Goal: Find specific page/section: Find specific page/section

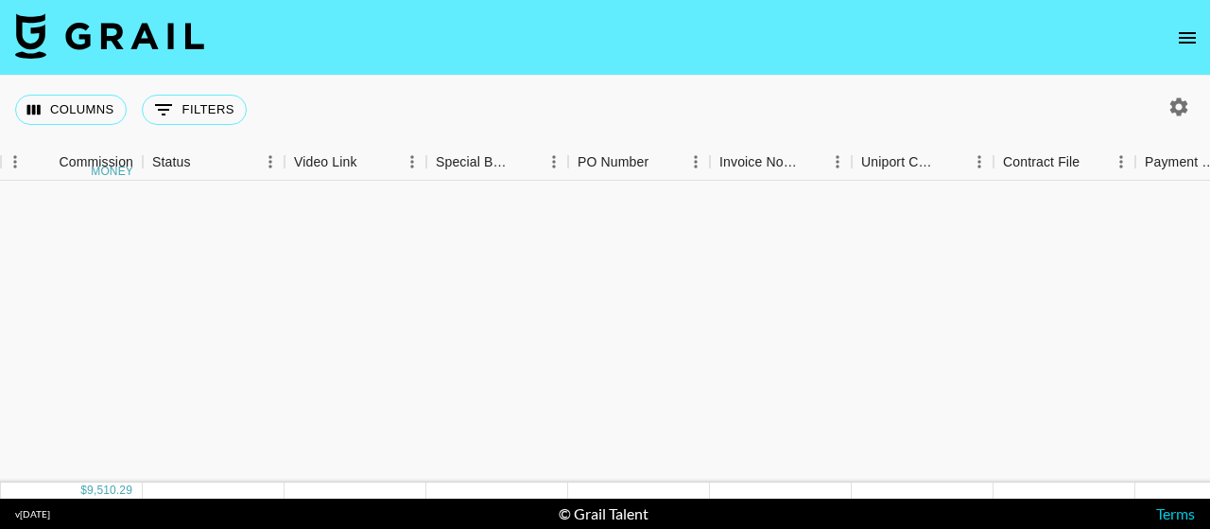
scroll to position [1285, 1999]
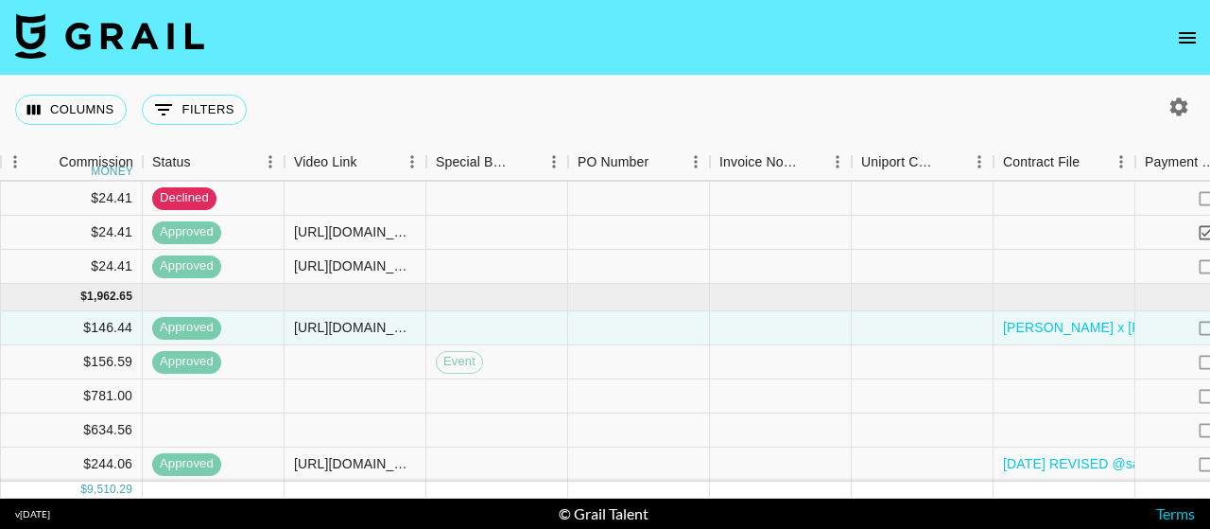
click at [1195, 108] on div at bounding box center [1175, 107] width 70 height 32
click at [1171, 100] on icon "button" at bounding box center [1179, 106] width 23 height 23
select select "[DATE]"
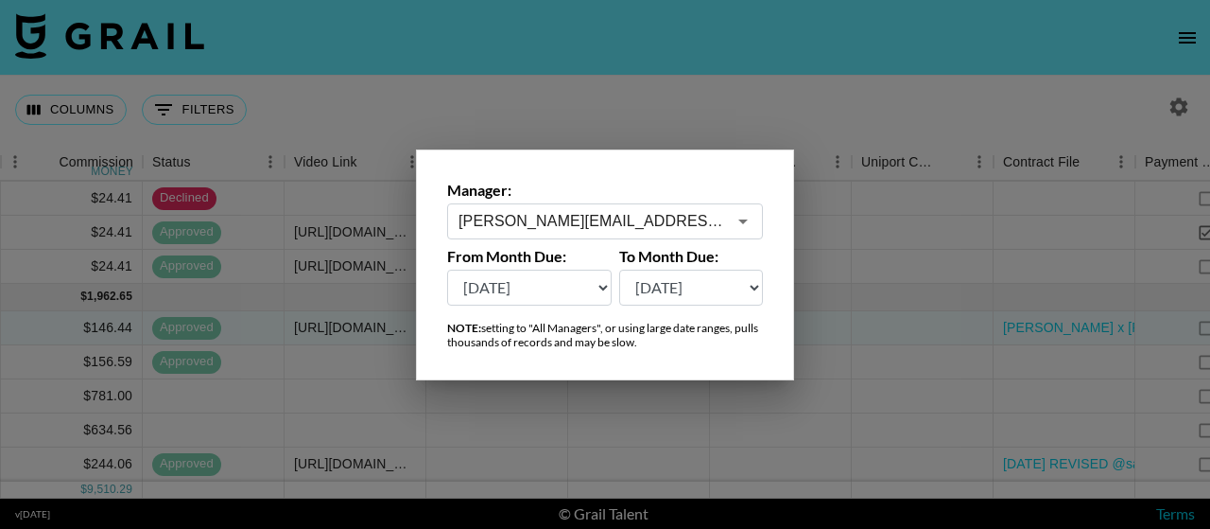
click at [554, 106] on div at bounding box center [605, 264] width 1210 height 529
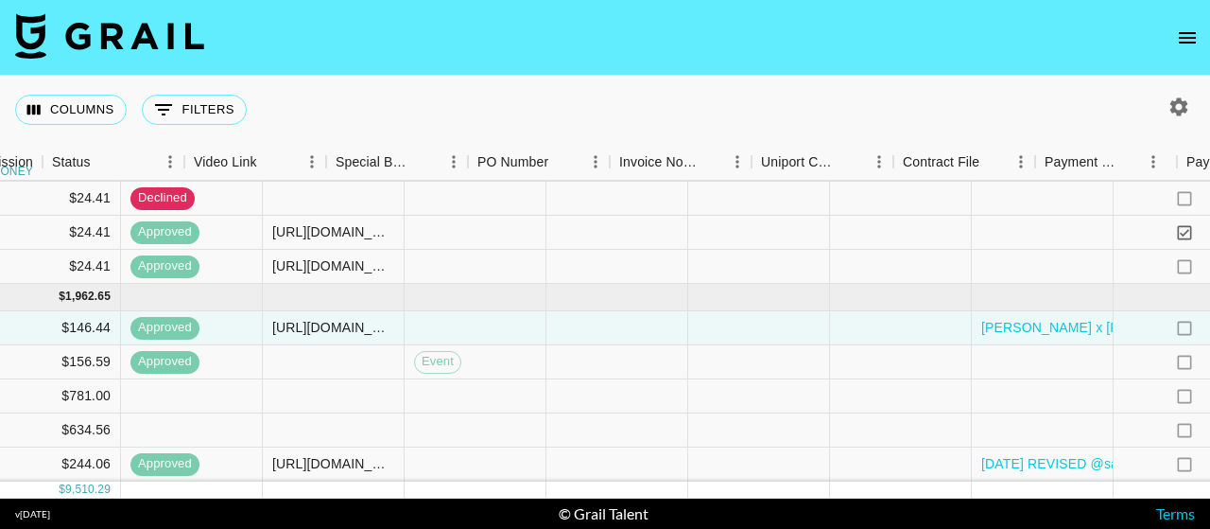
scroll to position [1285, 2439]
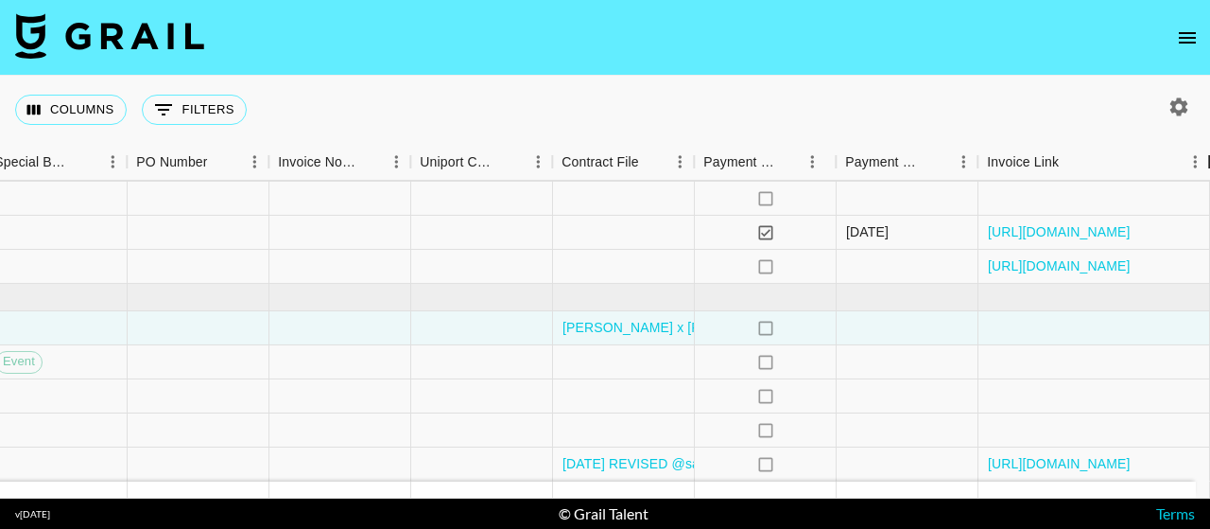
drag, startPoint x: 1119, startPoint y: 165, endPoint x: 1209, endPoint y: 172, distance: 90.1
click at [1209, 172] on div "Invoice Link" at bounding box center [1209, 162] width 23 height 37
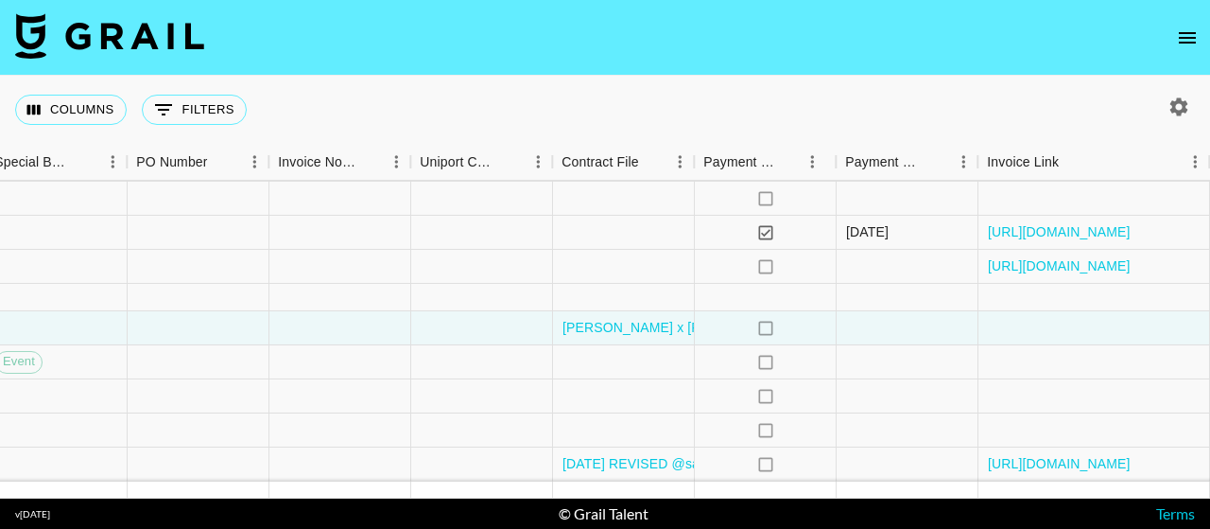
scroll to position [1285, 2529]
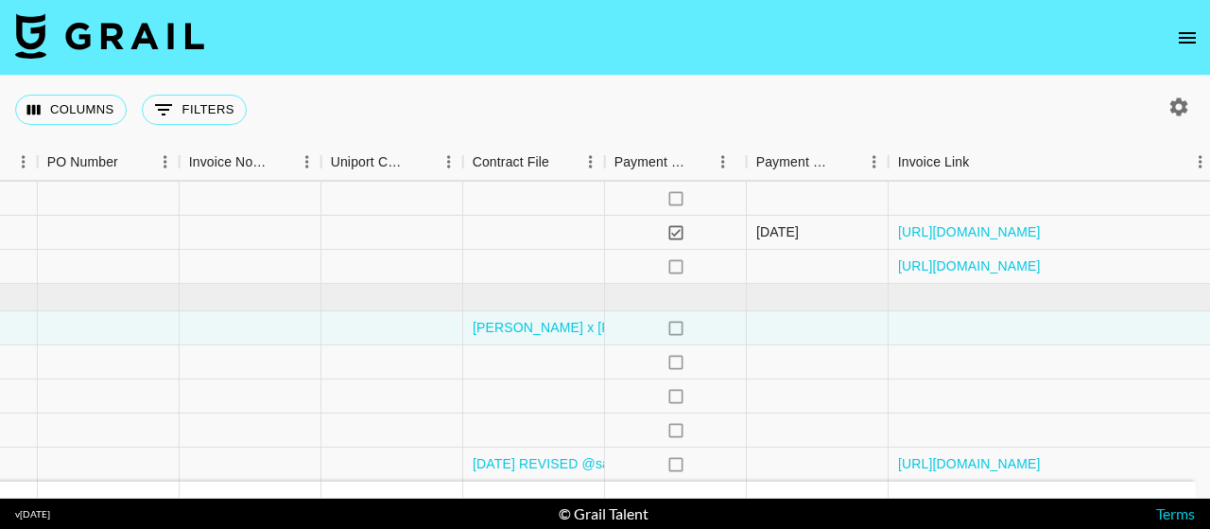
drag, startPoint x: 1115, startPoint y: 167, endPoint x: 1209, endPoint y: 194, distance: 98.2
click at [1209, 194] on div "Month Due Grail Platform ID Airtable ID Talent Manager Client [PERSON_NAME] Cam…" at bounding box center [605, 321] width 1210 height 355
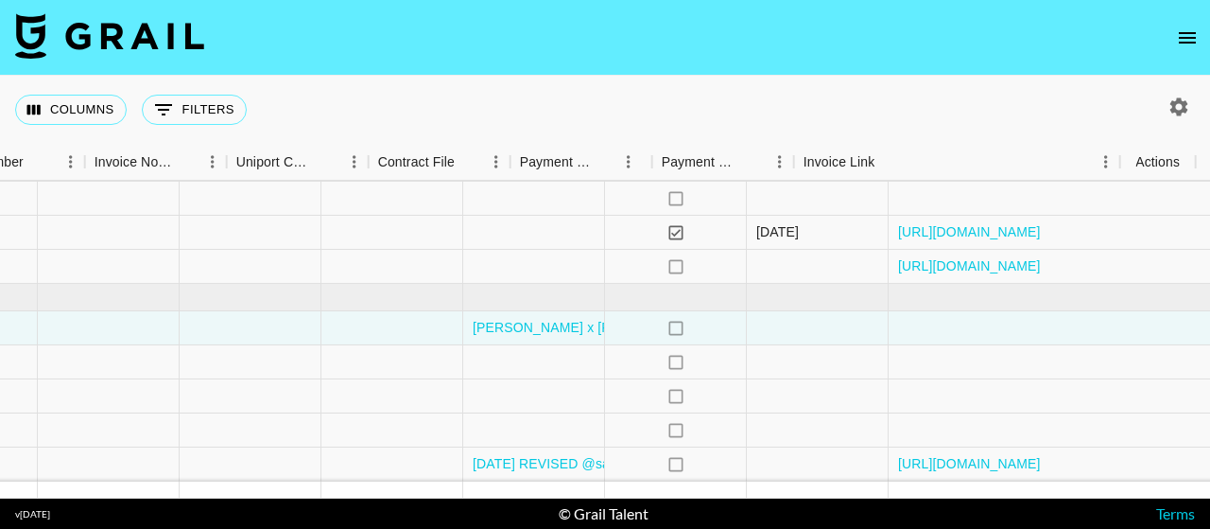
scroll to position [1285, 2624]
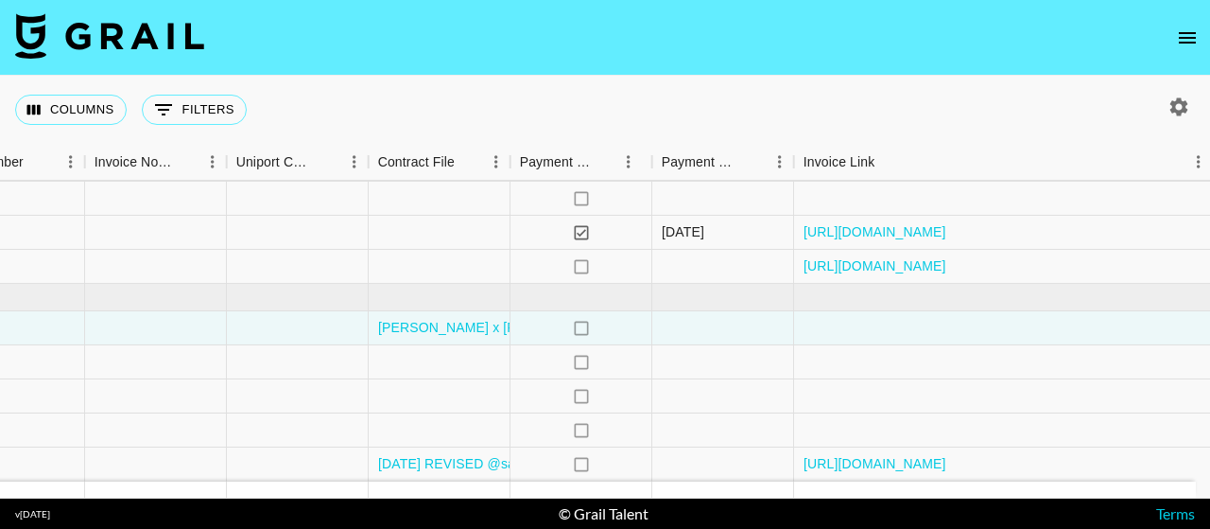
drag, startPoint x: 1117, startPoint y: 165, endPoint x: 1209, endPoint y: 175, distance: 93.2
click at [1209, 175] on div "Invoice Link" at bounding box center [1213, 162] width 23 height 37
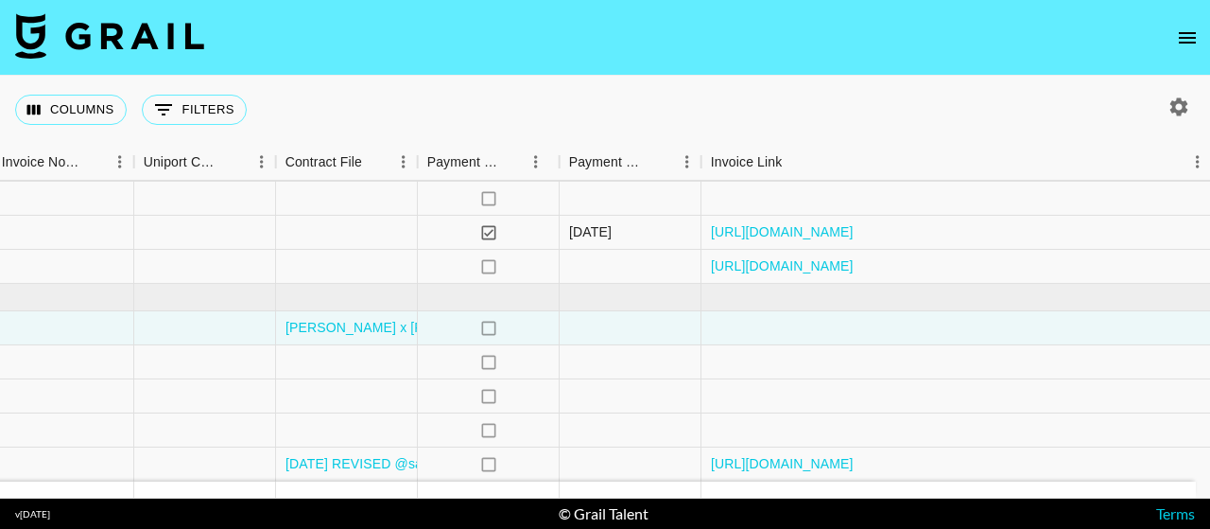
drag, startPoint x: 1118, startPoint y: 165, endPoint x: 1209, endPoint y: 157, distance: 92.1
click at [1209, 157] on div "Invoice Link" at bounding box center [1212, 162] width 23 height 37
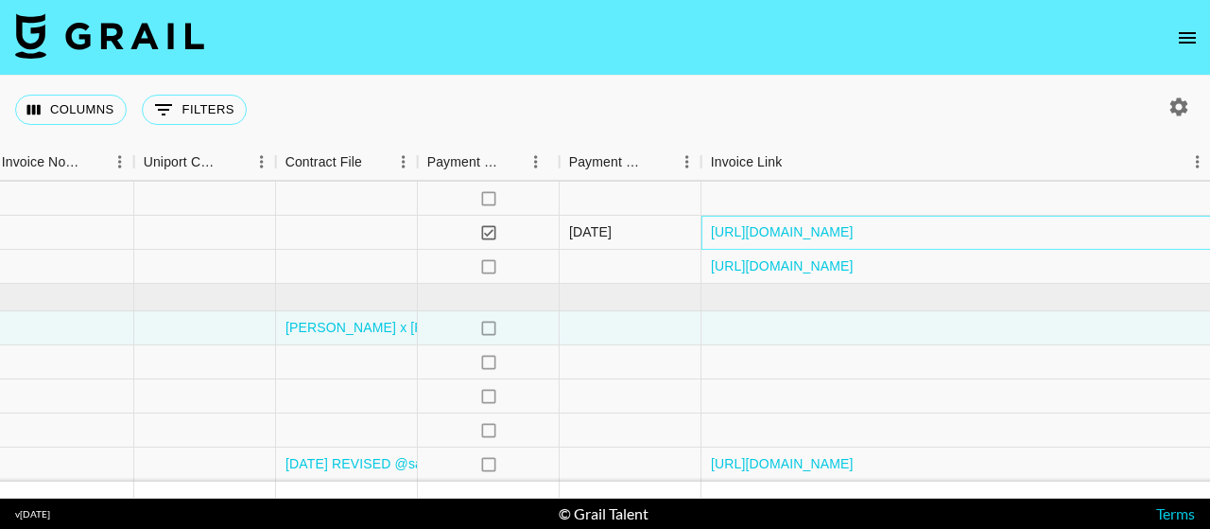
drag, startPoint x: 1170, startPoint y: 215, endPoint x: 709, endPoint y: 213, distance: 460.5
click at [709, 216] on div "[URL][DOMAIN_NAME]" at bounding box center [957, 233] width 511 height 34
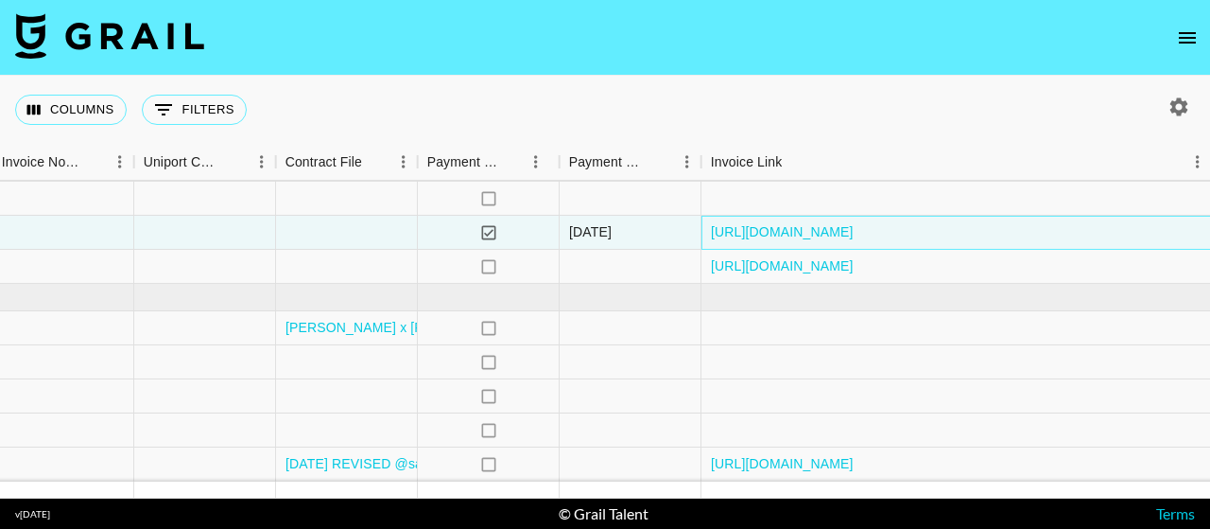
copy link "[URL][DOMAIN_NAME]"
